Goal: Information Seeking & Learning: Understand process/instructions

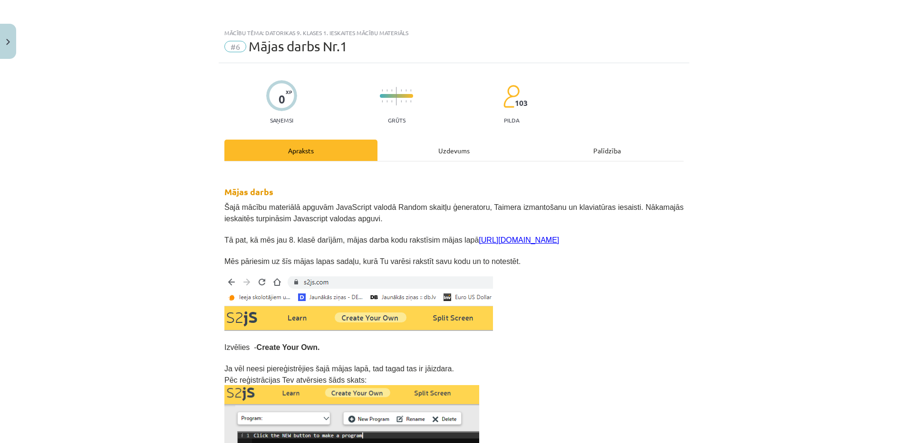
scroll to position [1546, 0]
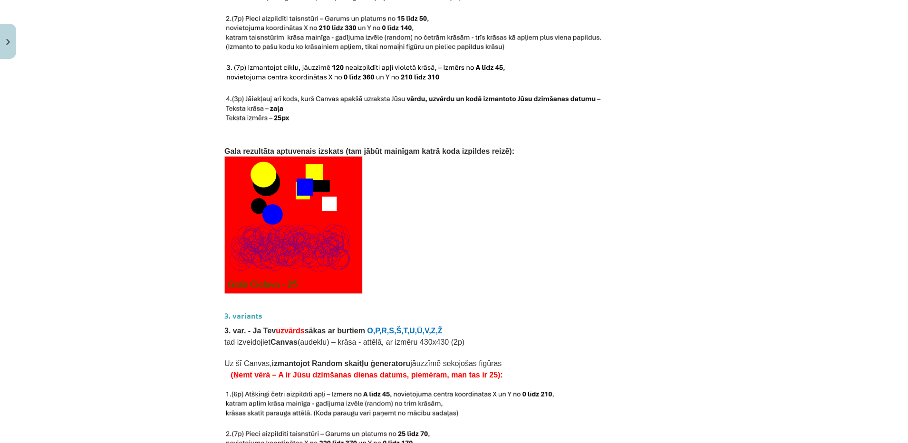
drag, startPoint x: 211, startPoint y: 136, endPoint x: 481, endPoint y: 130, distance: 270.4
click at [481, 130] on div "Mācību tēma: Datorikas 9. klases 1. ieskaites mācību materiāls #6 Mājas darbs N…" at bounding box center [454, 221] width 908 height 443
drag, startPoint x: 470, startPoint y: 138, endPoint x: 214, endPoint y: 143, distance: 256.6
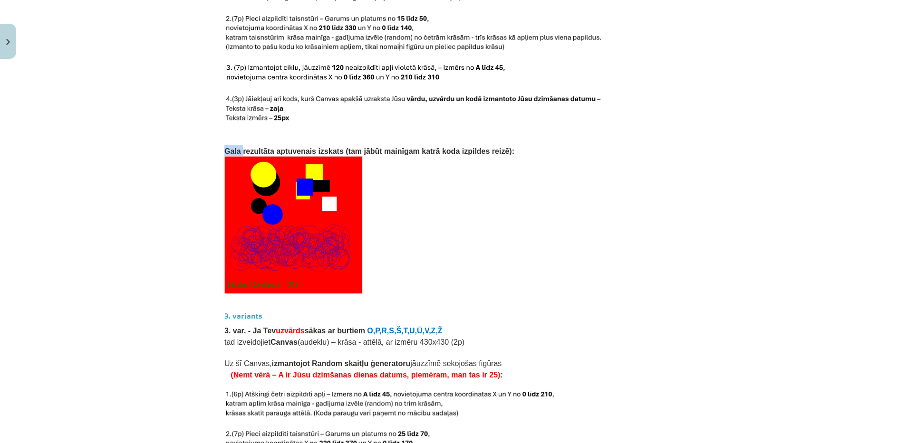
click at [464, 204] on p at bounding box center [453, 225] width 459 height 138
drag, startPoint x: 473, startPoint y: 135, endPoint x: 211, endPoint y: 135, distance: 261.3
click at [211, 135] on div "Mācību tēma: Datorikas 9. klases 1. ieskaites mācību materiāls #6 Mājas darbs N…" at bounding box center [454, 221] width 908 height 443
copy span "Gala rezultāta aptuvenais izskats (tam jābūt mainīgam katrā koda izpildes reizē…"
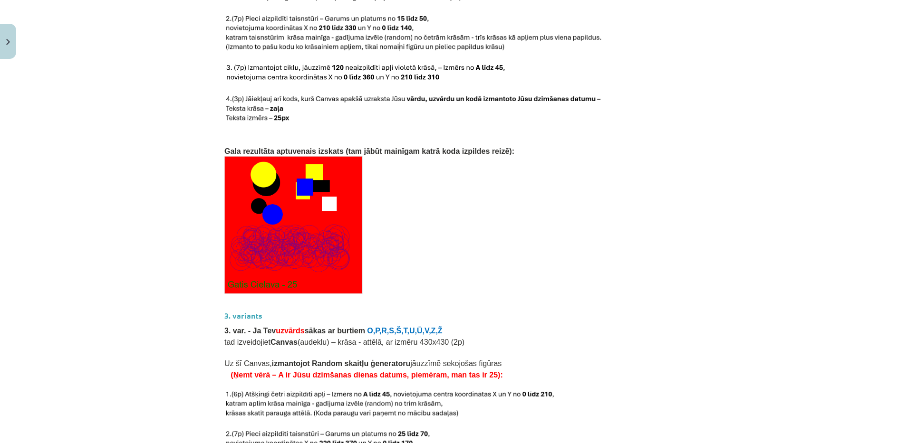
click at [101, 56] on div "Mācību tēma: Datorikas 9. klases 1. ieskaites mācību materiāls #6 Mājas darbs N…" at bounding box center [454, 221] width 908 height 443
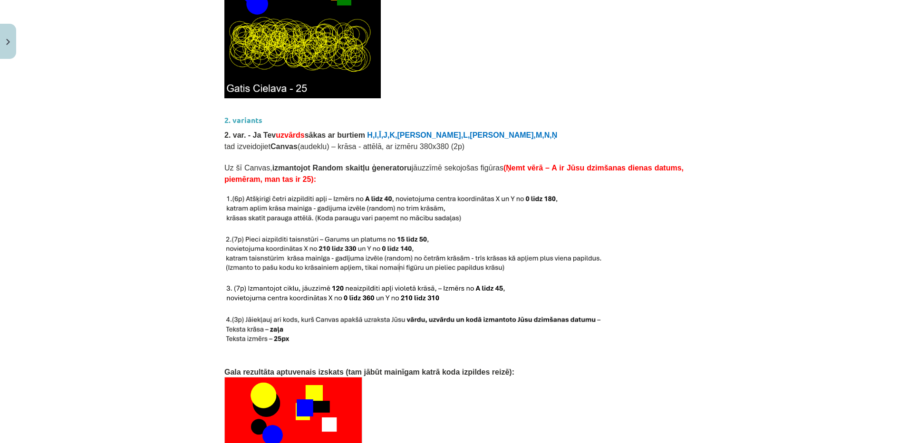
scroll to position [1309, 0]
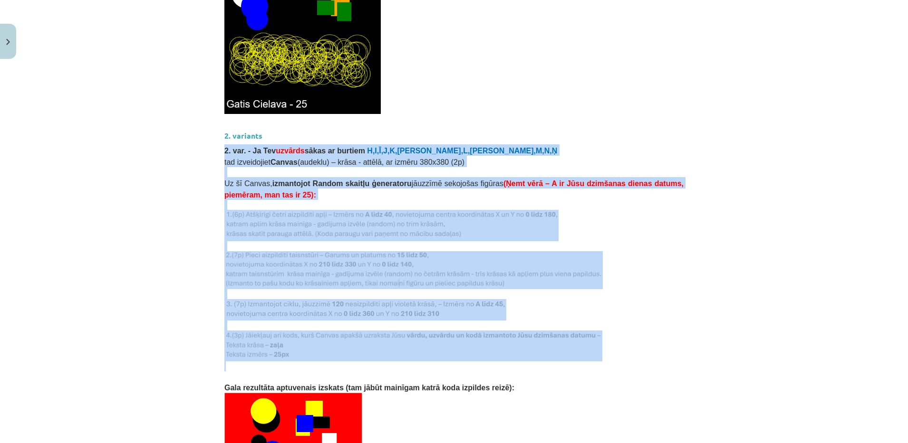
drag, startPoint x: 220, startPoint y: 139, endPoint x: 266, endPoint y: 352, distance: 217.2
copy div "2. var. - Ja Tev uzvārds sākas ar burtiem H,I,Ī,J,K,Ķ,L,Ļ,M,N,Ņ tad izveidojiet…"
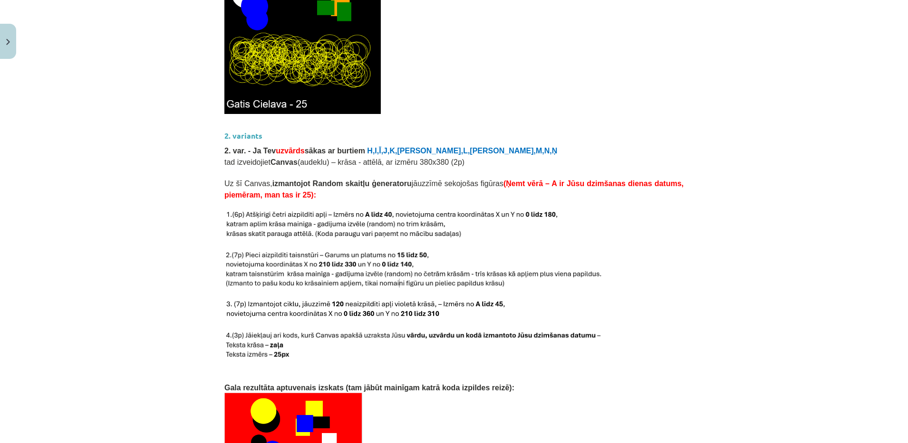
click at [160, 370] on div "Mācību tēma: Datorikas 9. klases 1. ieskaites mācību materiāls #6 Mājas darbs N…" at bounding box center [454, 221] width 908 height 443
drag, startPoint x: 217, startPoint y: 373, endPoint x: 475, endPoint y: 373, distance: 258.0
copy span "Gala rezultāta aptuvenais izskats (tam jābūt mainīgam katrā koda izpildes reizē…"
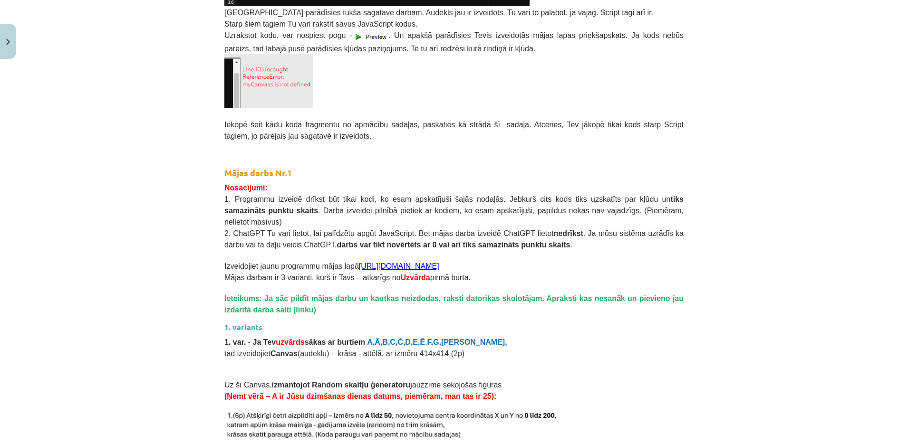
scroll to position [0, 0]
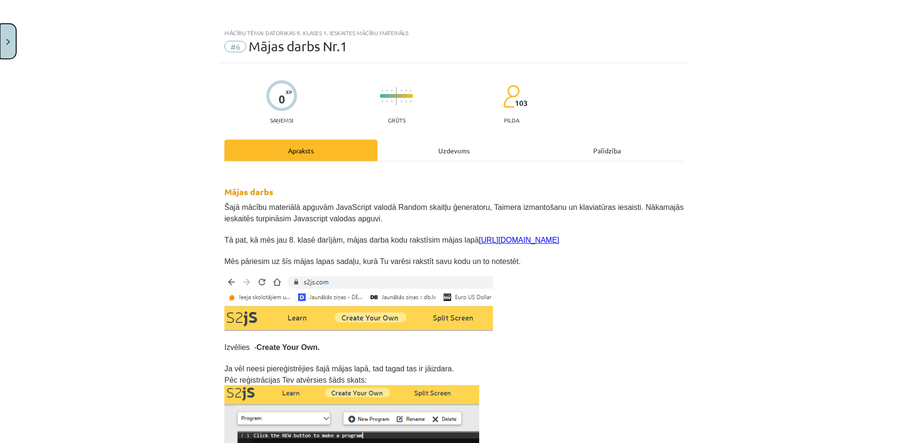
click at [14, 43] on button "Close" at bounding box center [8, 41] width 16 height 35
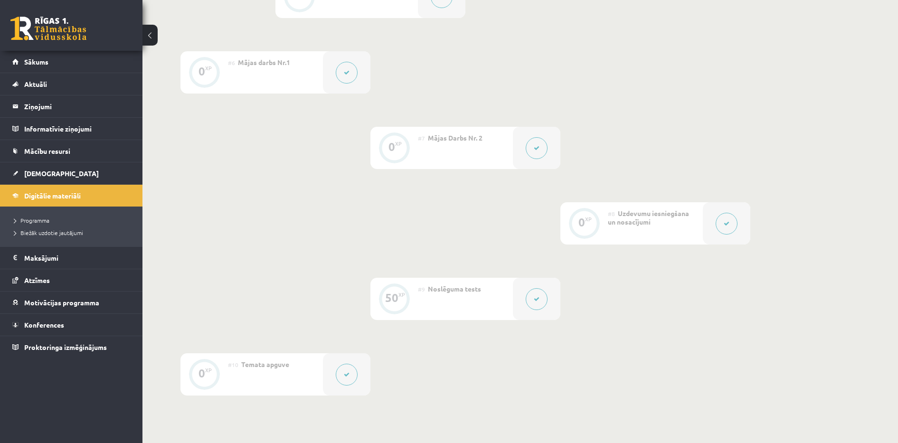
click at [534, 144] on button at bounding box center [537, 148] width 22 height 22
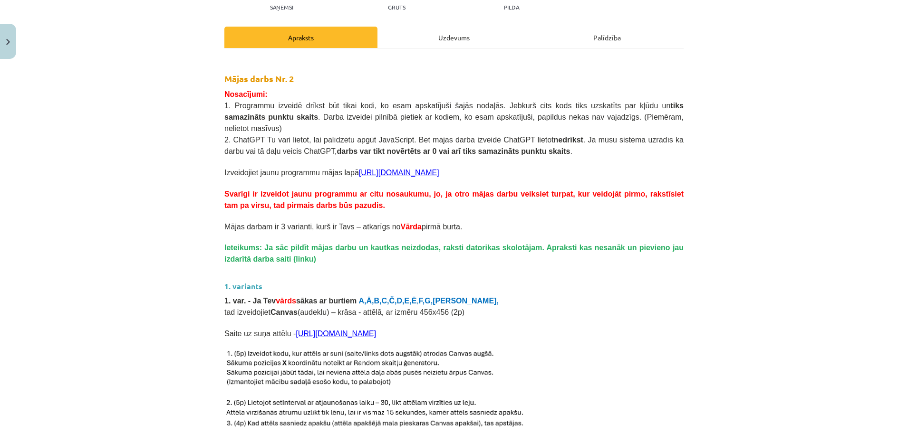
scroll to position [115, 0]
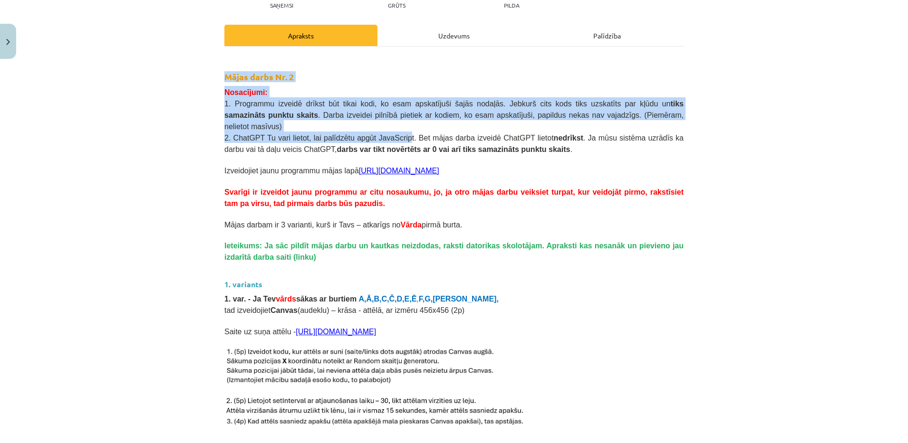
drag, startPoint x: 220, startPoint y: 73, endPoint x: 384, endPoint y: 125, distance: 173.0
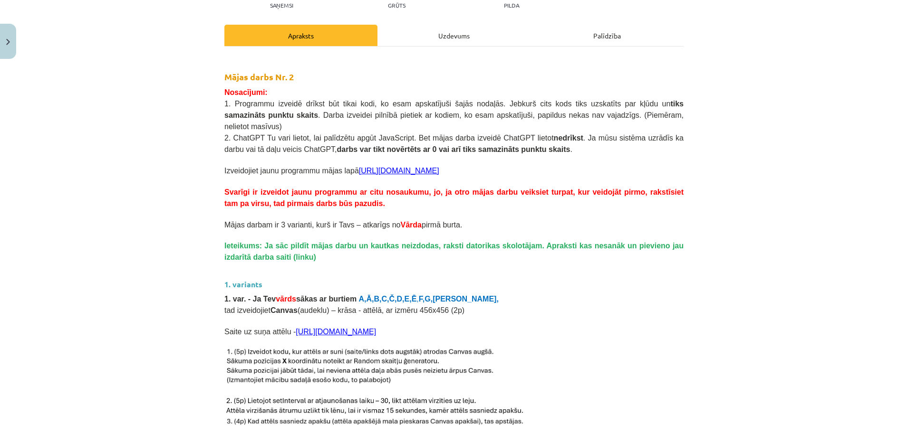
click at [146, 263] on div "Mācību tēma: Datorikas 9. klases 1. ieskaites mācību materiāls #7 Mājas Darbs N…" at bounding box center [454, 221] width 908 height 443
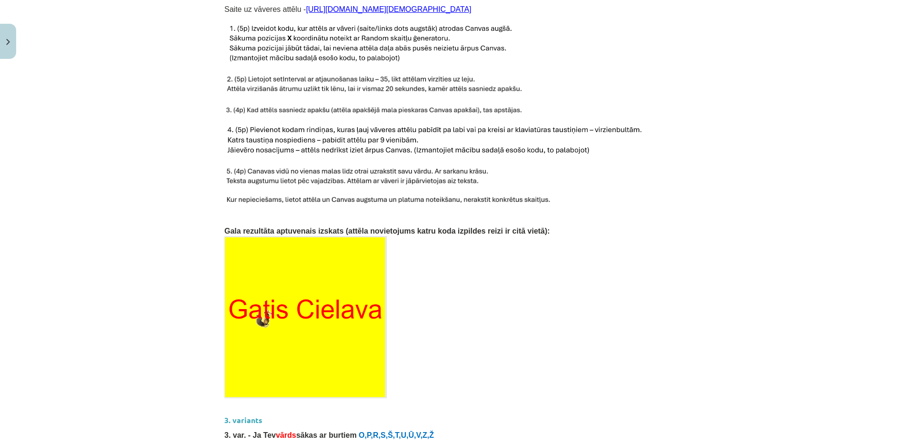
scroll to position [938, 0]
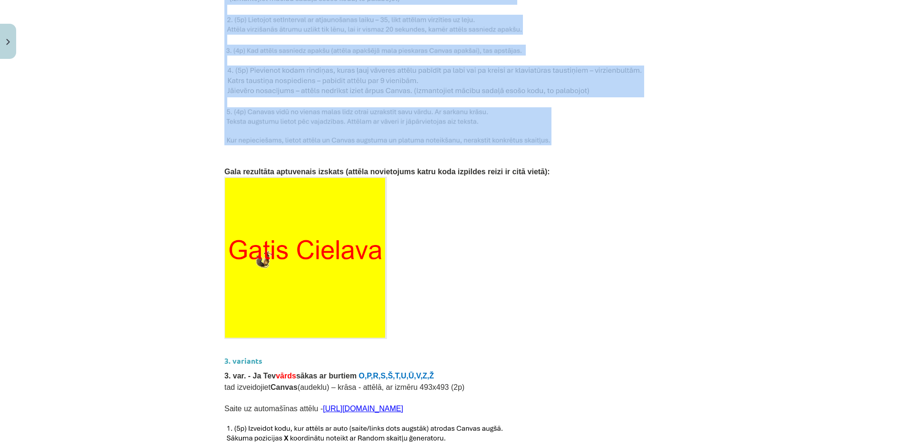
drag, startPoint x: 218, startPoint y: 86, endPoint x: 549, endPoint y: 128, distance: 333.9
click at [549, 128] on div "0 XP Saņemsi Grūts 103 pilda Apraksts Uzdevums Palīdzība Mājas darbs Nr. 2 Nosa…" at bounding box center [454, 24] width 470 height 1799
copy div "2. variants 2. var. - Ja Tev vārds sākas ar [PERSON_NAME],I,Ī,J,K,[PERSON_NAME]…"
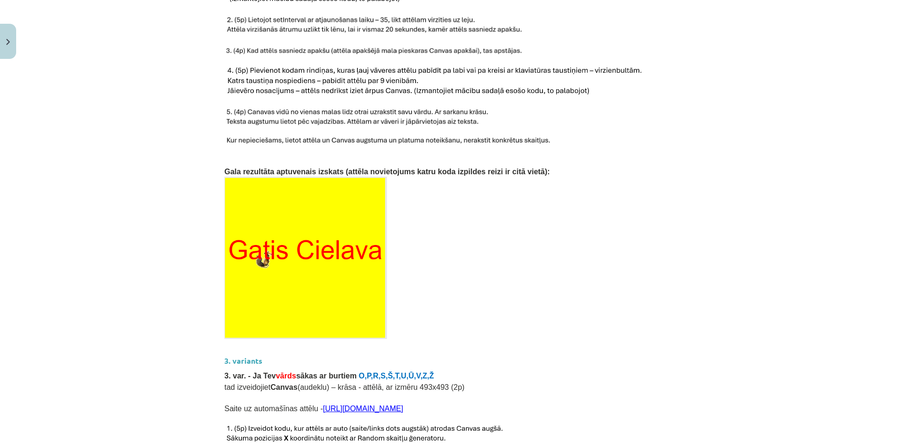
click at [523, 194] on p at bounding box center [453, 258] width 459 height 162
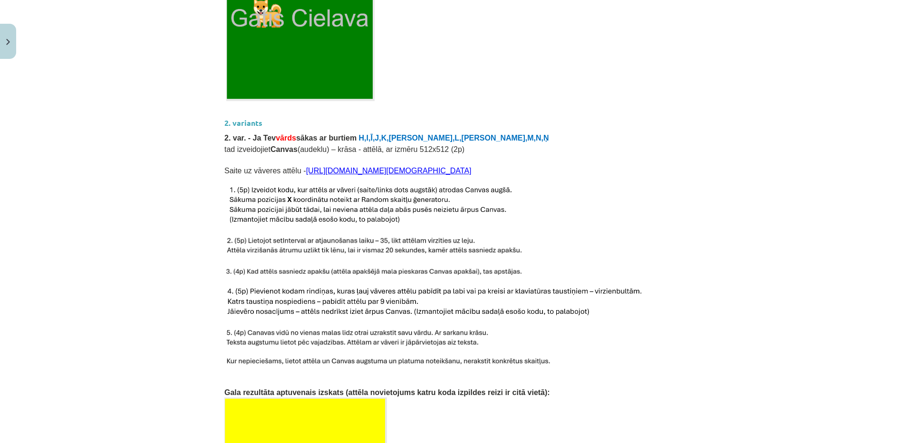
scroll to position [709, 0]
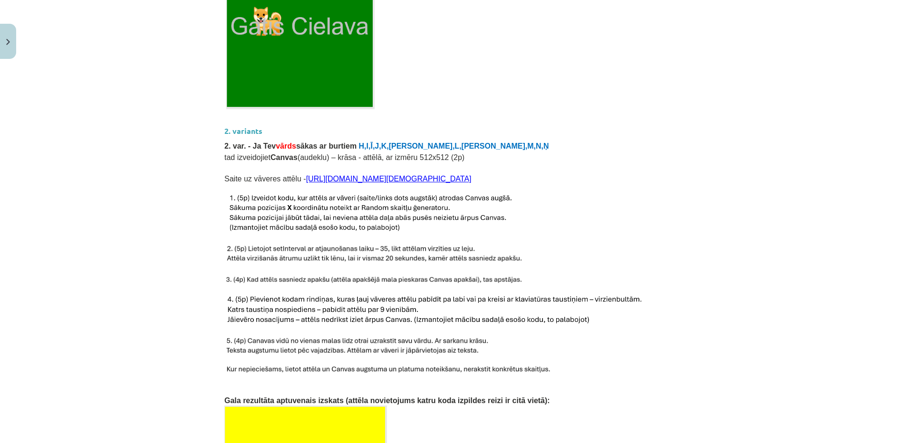
click at [452, 175] on link "[URL][DOMAIN_NAME][DEMOGRAPHIC_DATA]" at bounding box center [388, 179] width 165 height 8
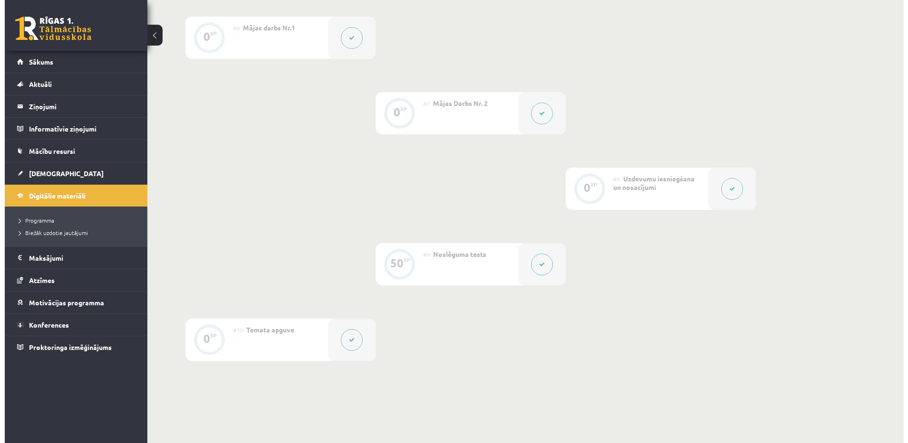
scroll to position [631, 0]
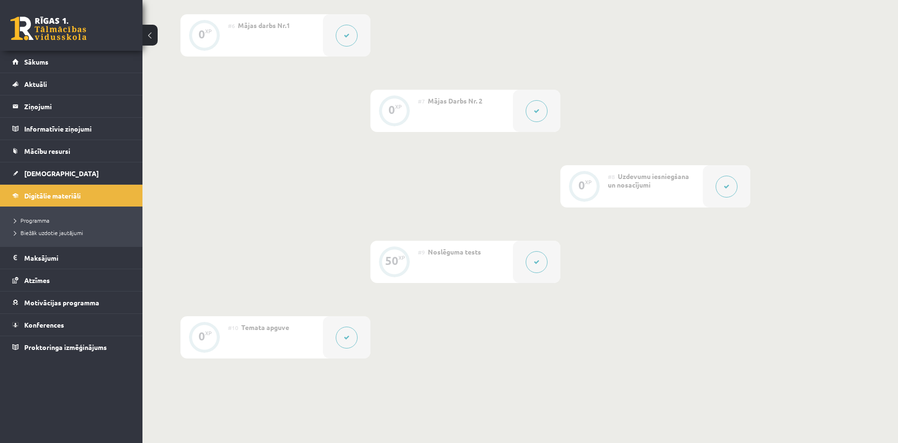
click at [537, 110] on icon at bounding box center [537, 111] width 6 height 6
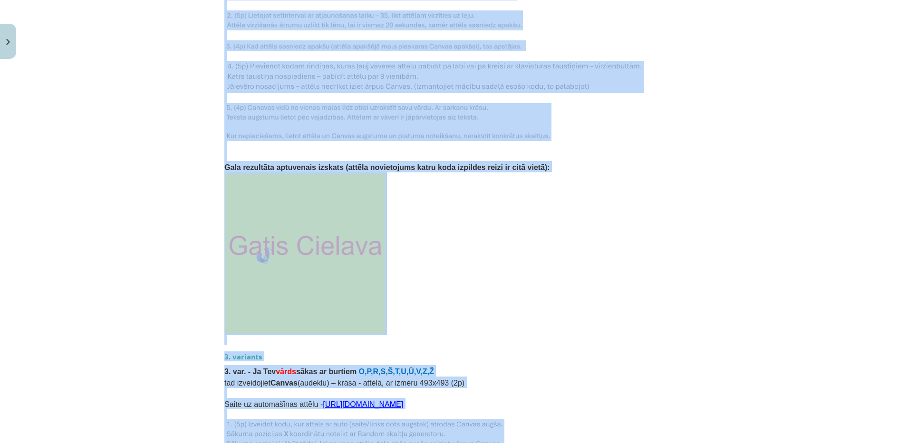
scroll to position [961, 0]
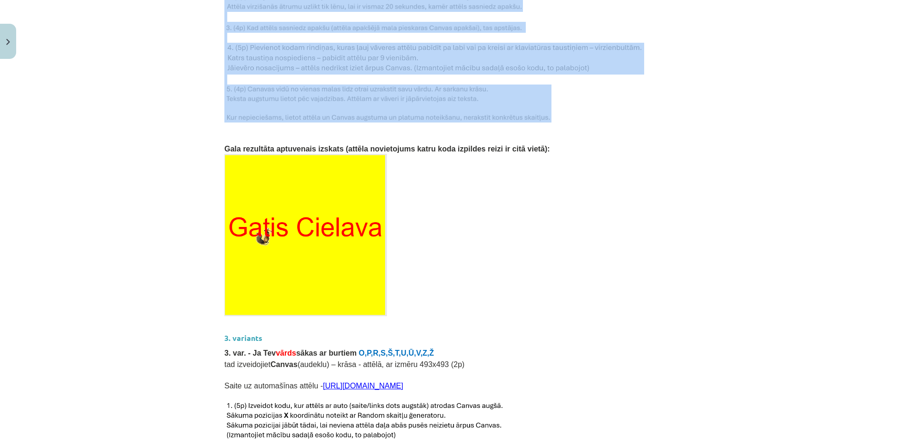
drag, startPoint x: 216, startPoint y: 281, endPoint x: 542, endPoint y: 105, distance: 370.5
click at [542, 105] on div "0 XP Saņemsi Grūts 101 pilda Apraksts Uzdevums Palīdzība Mājas darbs Nr. 2 Nosa…" at bounding box center [454, 1] width 470 height 1799
copy div "2. var. - Ja Tev vārds sākas ar burtiem H,I,Ī,J,K,Ķ,L,Ļ,M,N,Ņ tad izveidojiet C…"
click at [121, 84] on div "Mācību tēma: Datorikas 9. klases 1. ieskaites mācību materiāls #7 Mājas Darbs N…" at bounding box center [454, 221] width 908 height 443
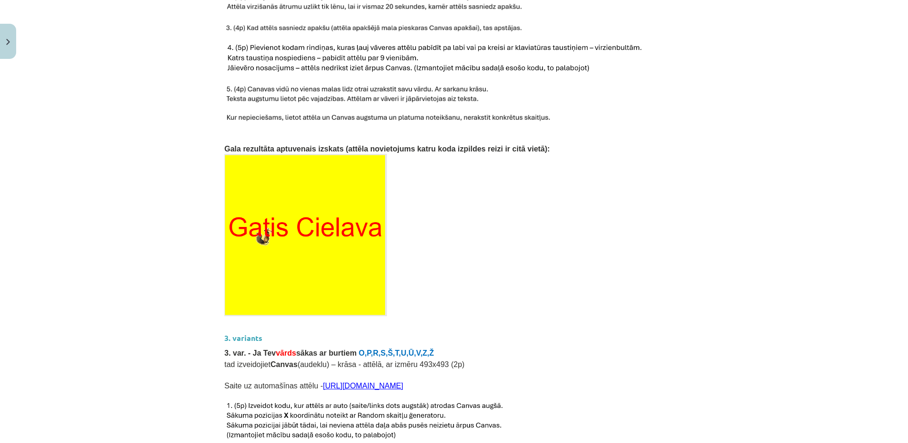
drag, startPoint x: 895, startPoint y: 251, endPoint x: 903, endPoint y: 252, distance: 7.6
click at [898, 252] on div "Mācību tēma: Datorikas 9. klases 1. ieskaites mācību materiāls #7 Mājas Darbs N…" at bounding box center [454, 221] width 908 height 443
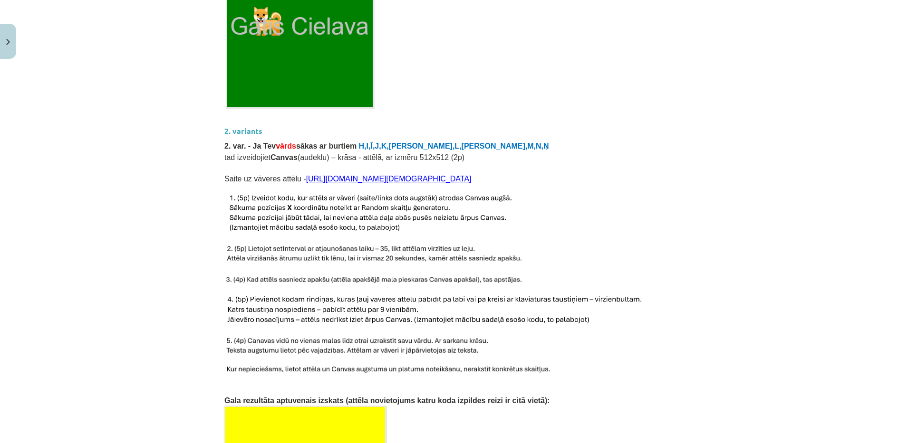
scroll to position [707, 0]
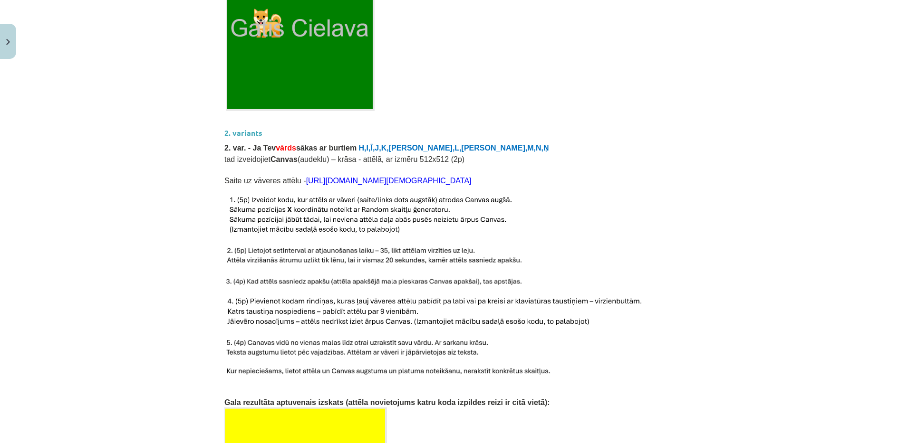
click at [224, 177] on span "Saite uz vāveres attēlu - https://icons.iconarchive.com/icons/majdi-khawaja/ice…" at bounding box center [347, 181] width 247 height 8
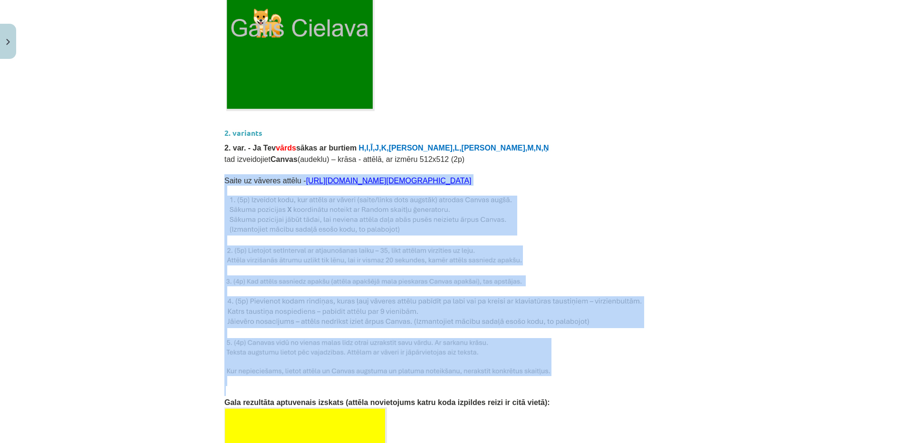
drag, startPoint x: 220, startPoint y: 168, endPoint x: 473, endPoint y: 382, distance: 331.4
click at [473, 382] on div "Mājas darbs Nr. 2 Nosacījumi: 1. Programmu izveidē drīkst būt tikai kodi, ko es…" at bounding box center [453, 253] width 459 height 1581
click at [158, 303] on div "Mācību tēma: Datorikas 9. klases 1. ieskaites mācību materiāls #7 Mājas Darbs N…" at bounding box center [454, 221] width 908 height 443
drag, startPoint x: 218, startPoint y: 168, endPoint x: 541, endPoint y: 358, distance: 374.9
click at [541, 358] on div "0 XP Saņemsi Grūts 101 pilda Apraksts Uzdevums Palīdzība Mājas darbs Nr. 2 Nosa…" at bounding box center [454, 255] width 470 height 1799
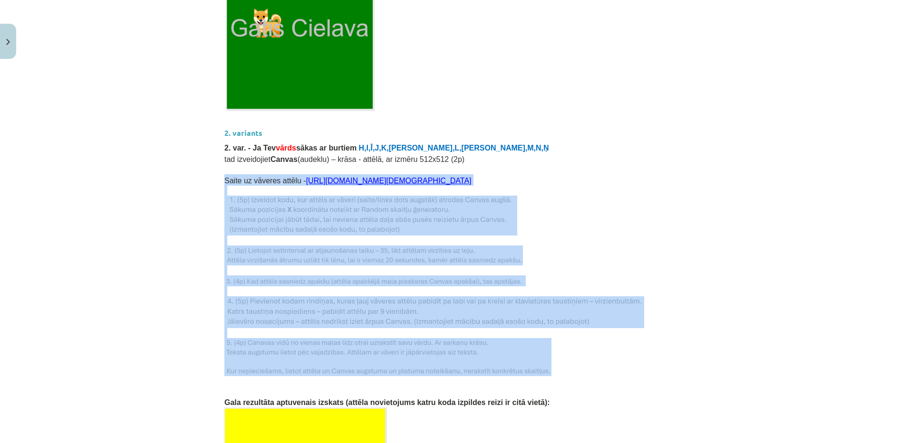
copy div "Saite uz vāveres attēlu - https://icons.iconarchive.com/icons/majdi-khawaja/ice…"
click at [746, 217] on div "Mācību tēma: Datorikas 9. klases 1. ieskaites mācību materiāls #7 Mājas Darbs N…" at bounding box center [454, 221] width 908 height 443
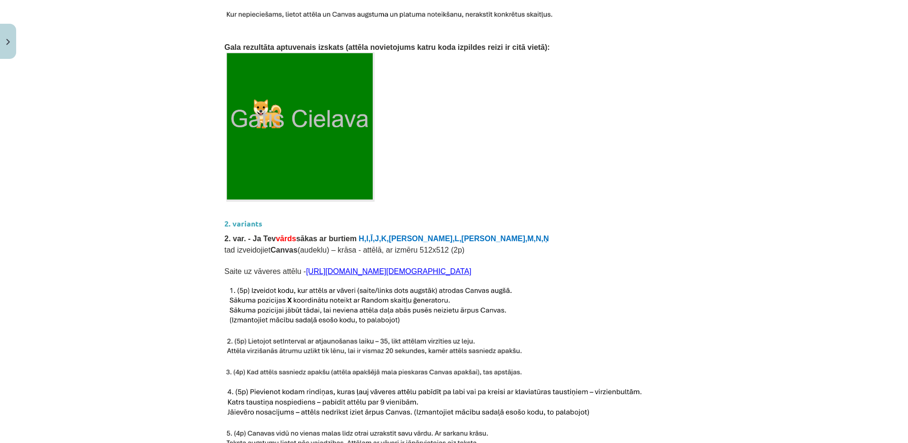
scroll to position [614, 0]
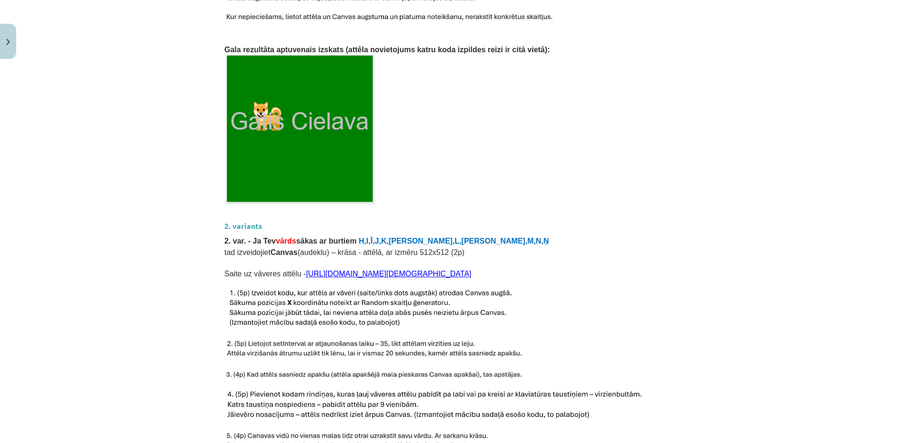
click at [427, 101] on p at bounding box center [453, 130] width 459 height 150
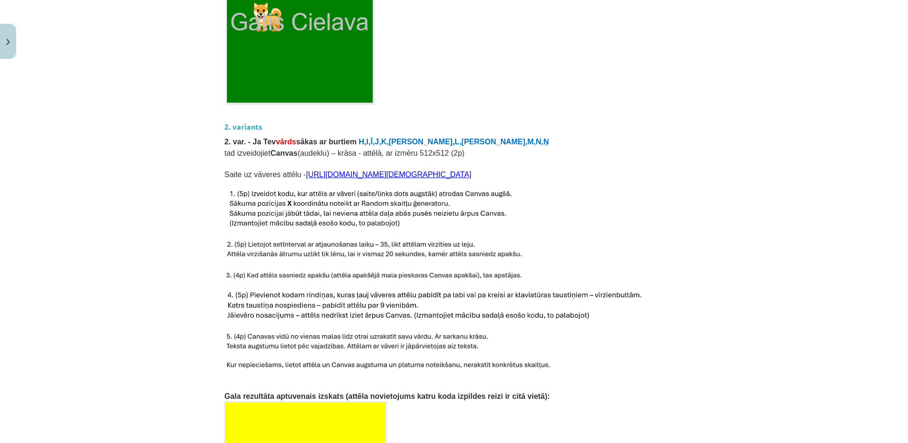
scroll to position [725, 0]
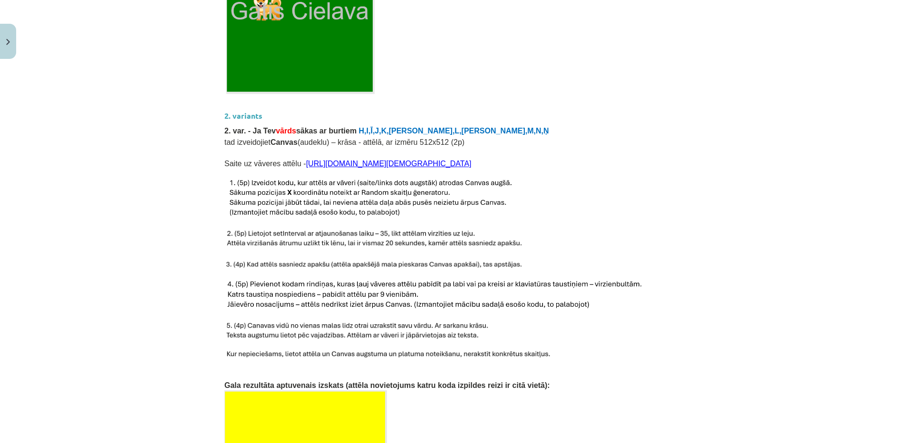
click at [367, 59] on img at bounding box center [300, 19] width 148 height 150
click at [109, 287] on div "Mācību tēma: Datorikas 9. klases 1. ieskaites mācību materiāls #7 Mājas Darbs N…" at bounding box center [454, 221] width 908 height 443
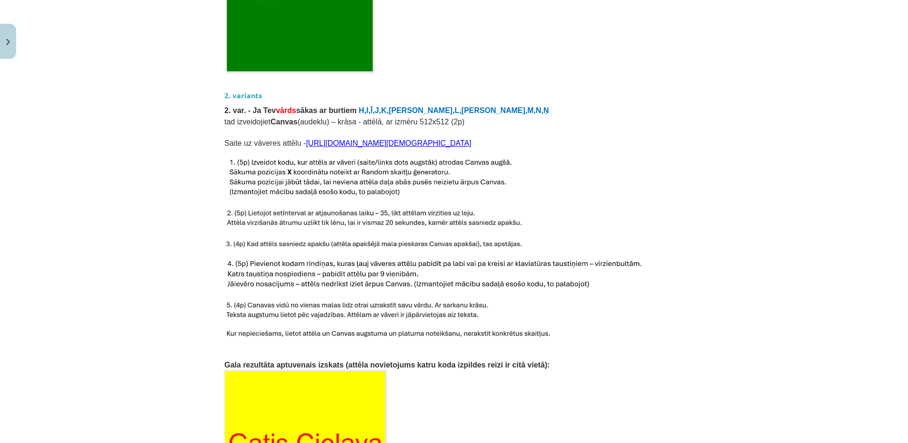
scroll to position [760, 0]
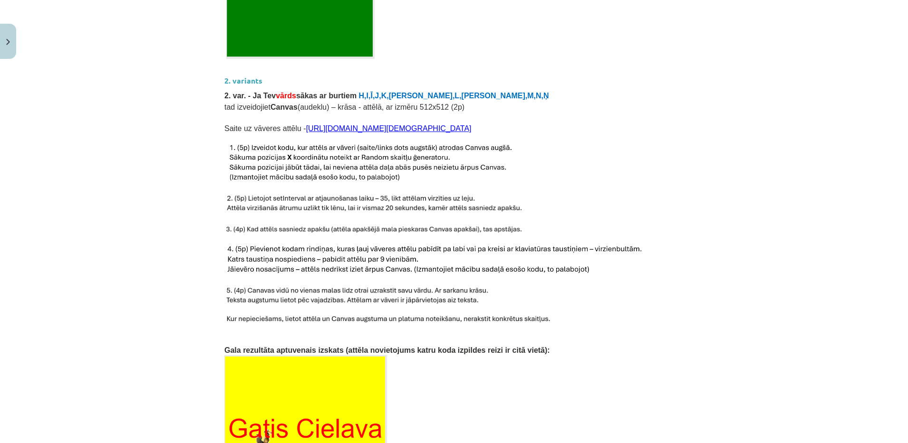
drag, startPoint x: 293, startPoint y: 114, endPoint x: 554, endPoint y: 112, distance: 261.3
click at [554, 122] on p "Saite uz vāveres attēlu - https://icons.iconarchive.com/icons/majdi-khawaja/ice…" at bounding box center [453, 127] width 459 height 11
copy span "[URL][DOMAIN_NAME][DEMOGRAPHIC_DATA]"
click at [376, 73] on h3 "2. variants" at bounding box center [453, 78] width 459 height 18
click at [299, 158] on img at bounding box center [370, 163] width 293 height 40
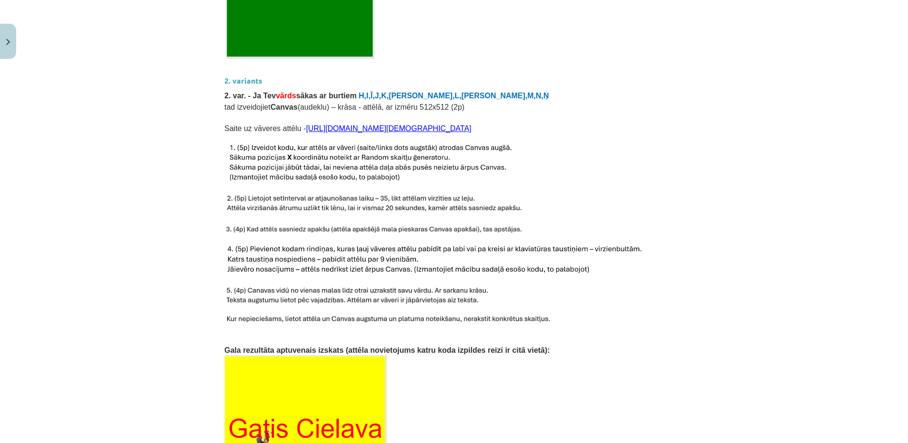
drag, startPoint x: 292, startPoint y: 115, endPoint x: 552, endPoint y: 115, distance: 259.9
click at [552, 122] on p "Saite uz vāveres attēlu - https://icons.iconarchive.com/icons/majdi-khawaja/ice…" at bounding box center [453, 127] width 459 height 11
copy span "[URL][DOMAIN_NAME][DEMOGRAPHIC_DATA]"
